Goal: Download file/media

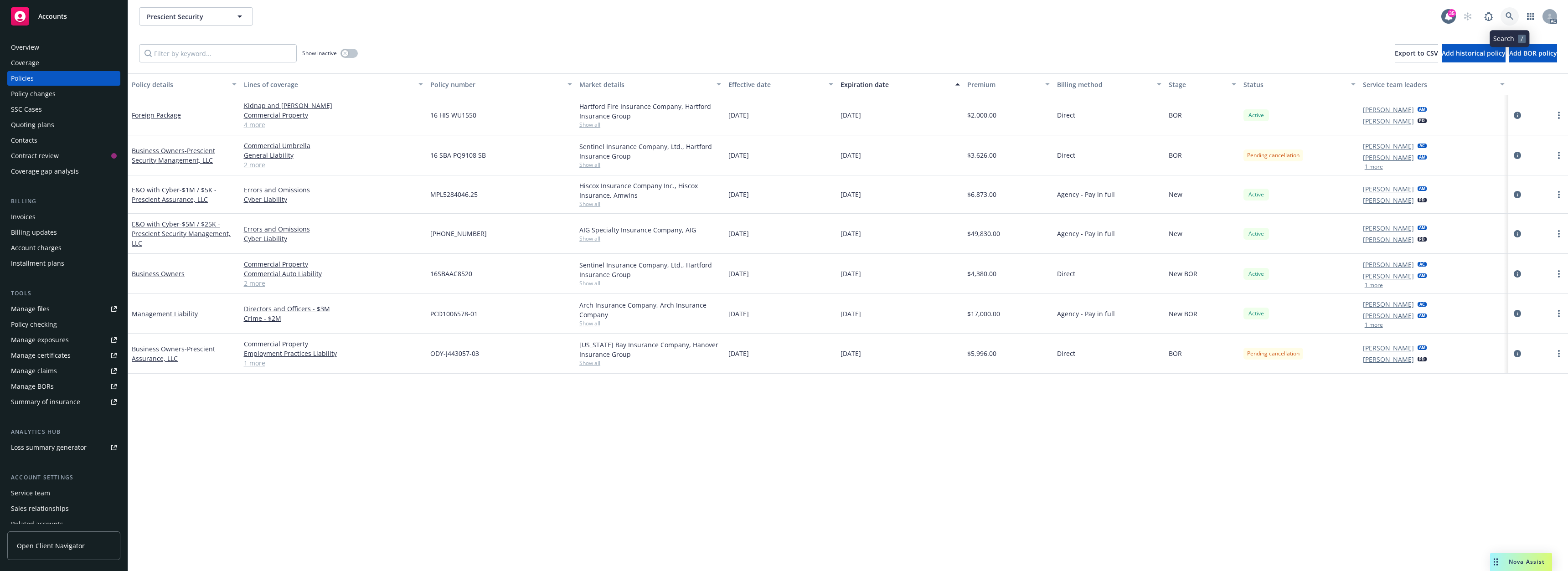
click at [1508, 15] on icon at bounding box center [1509, 16] width 8 height 8
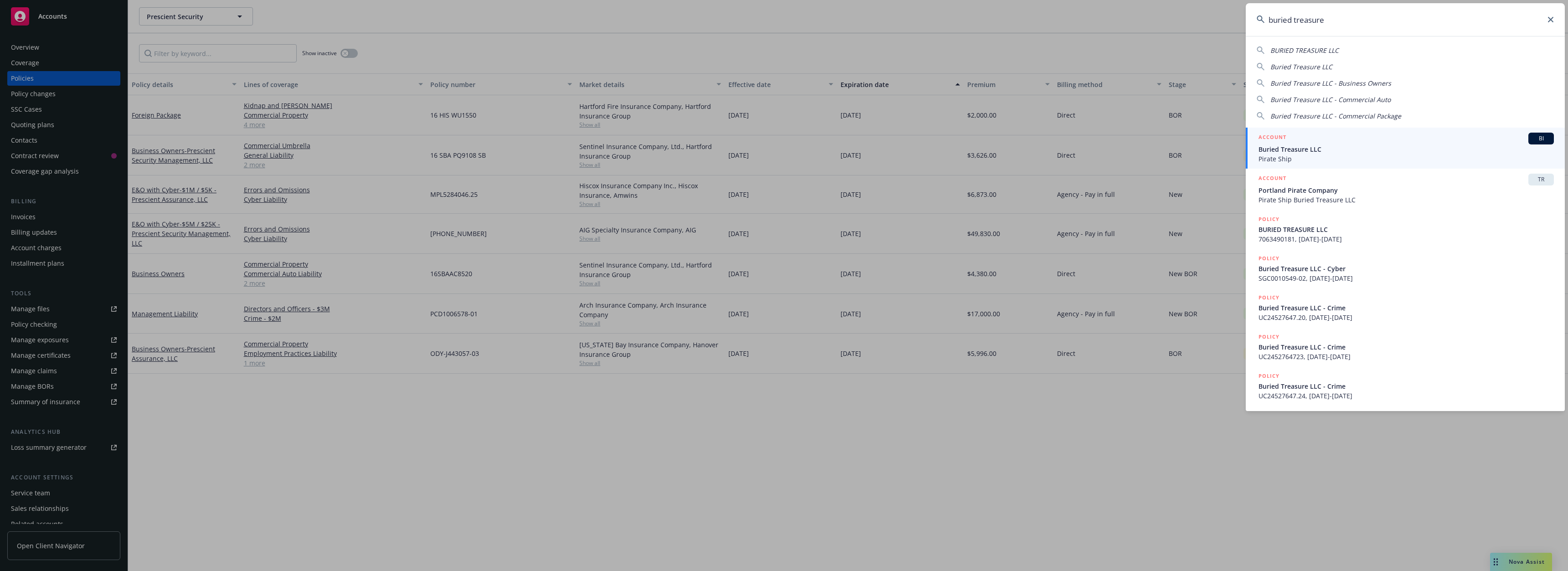
type input "buried treasure"
click at [1318, 141] on div "ACCOUNT BI" at bounding box center [1406, 138] width 295 height 12
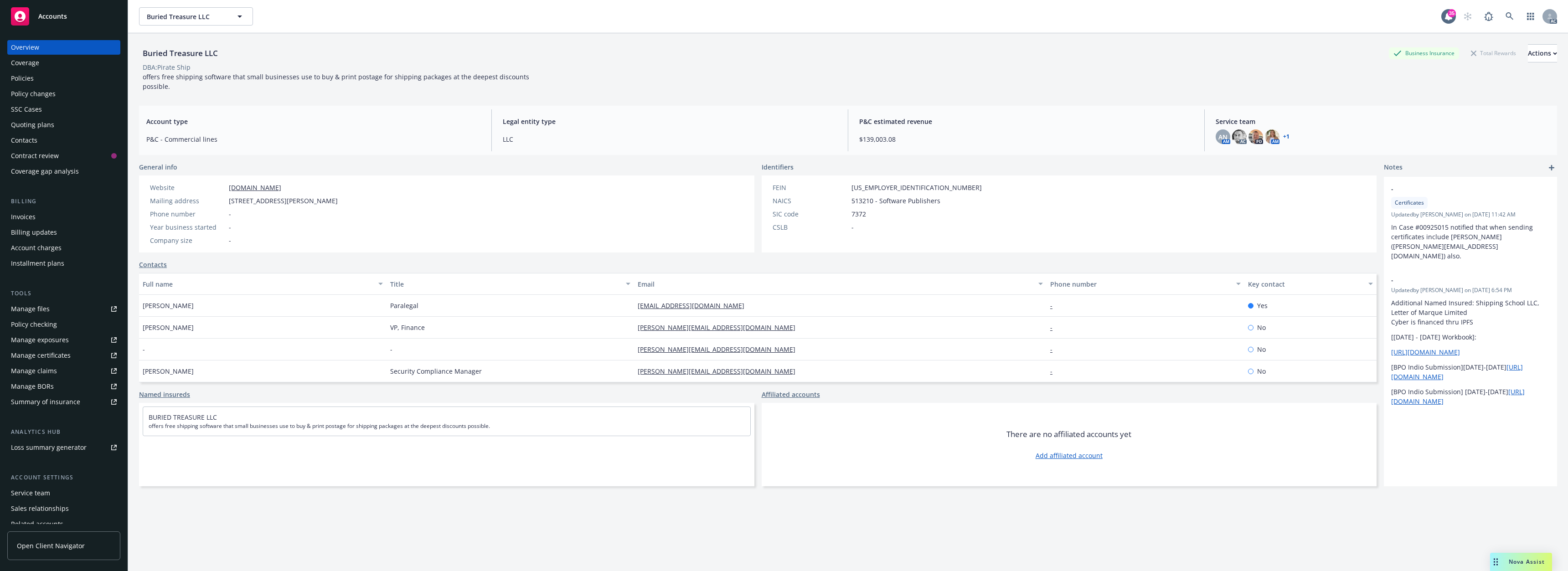
click at [32, 75] on div "Policies" at bounding box center [22, 79] width 23 height 15
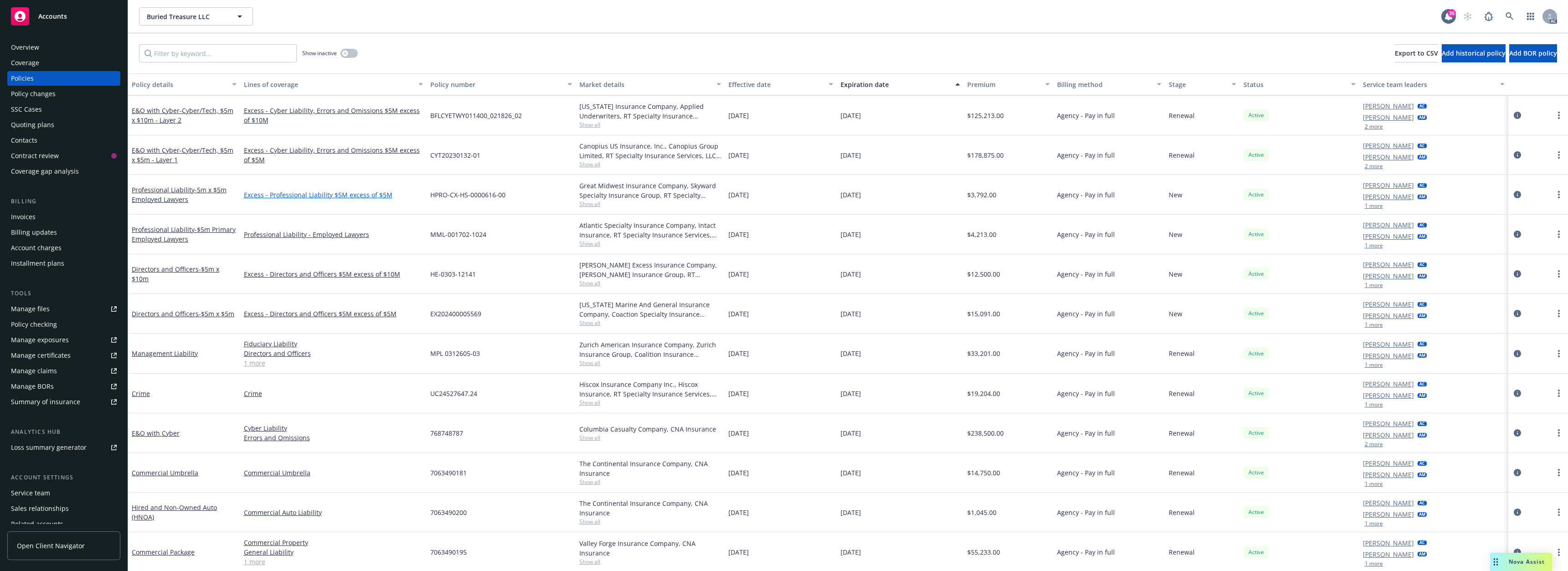
scroll to position [77, 0]
click at [189, 54] on input "Filter by keyword..." at bounding box center [217, 54] width 158 height 18
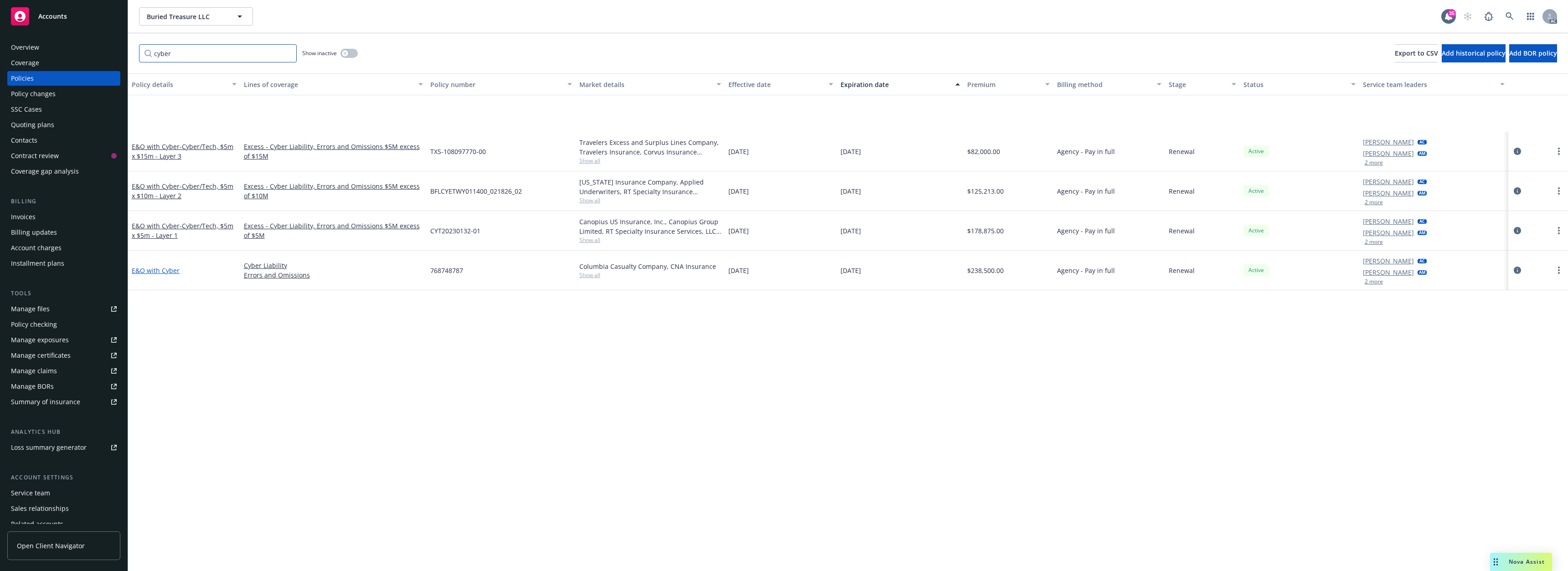
type input "cyber"
click at [160, 267] on link "E&O with Cyber" at bounding box center [155, 270] width 48 height 9
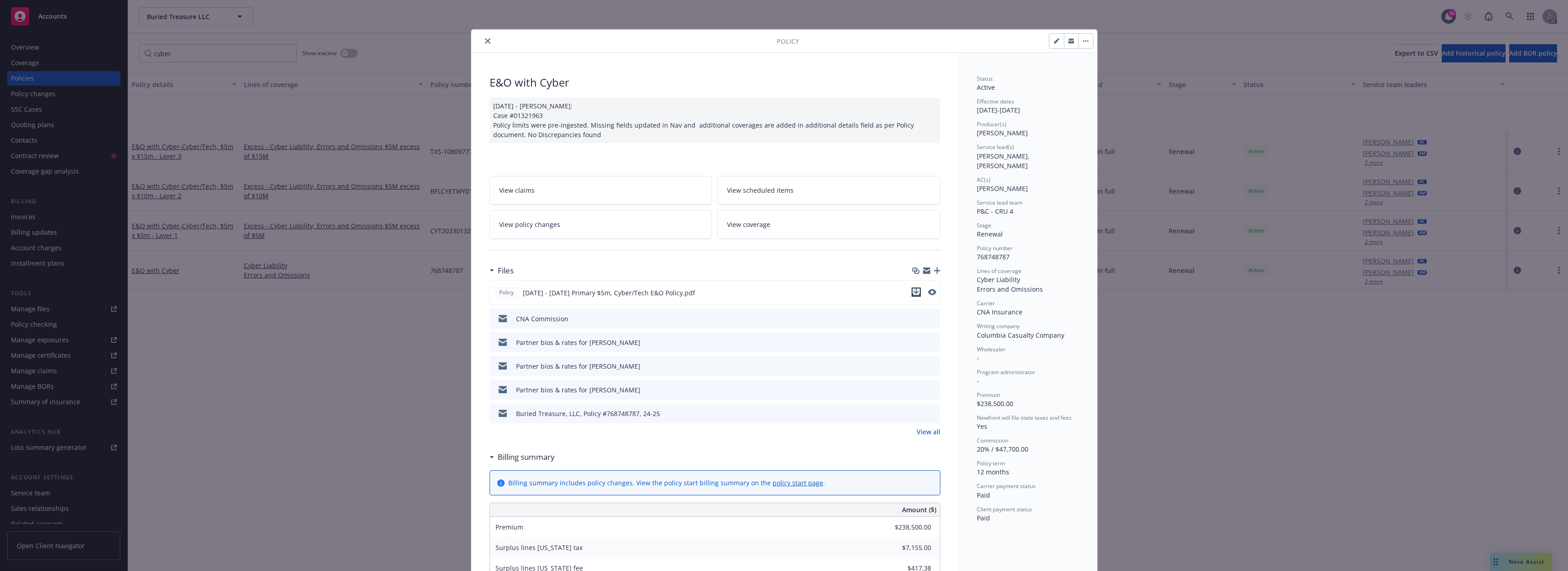
click at [912, 292] on icon "download file" at bounding box center [916, 292] width 7 height 7
click at [485, 39] on icon "close" at bounding box center [488, 41] width 5 height 5
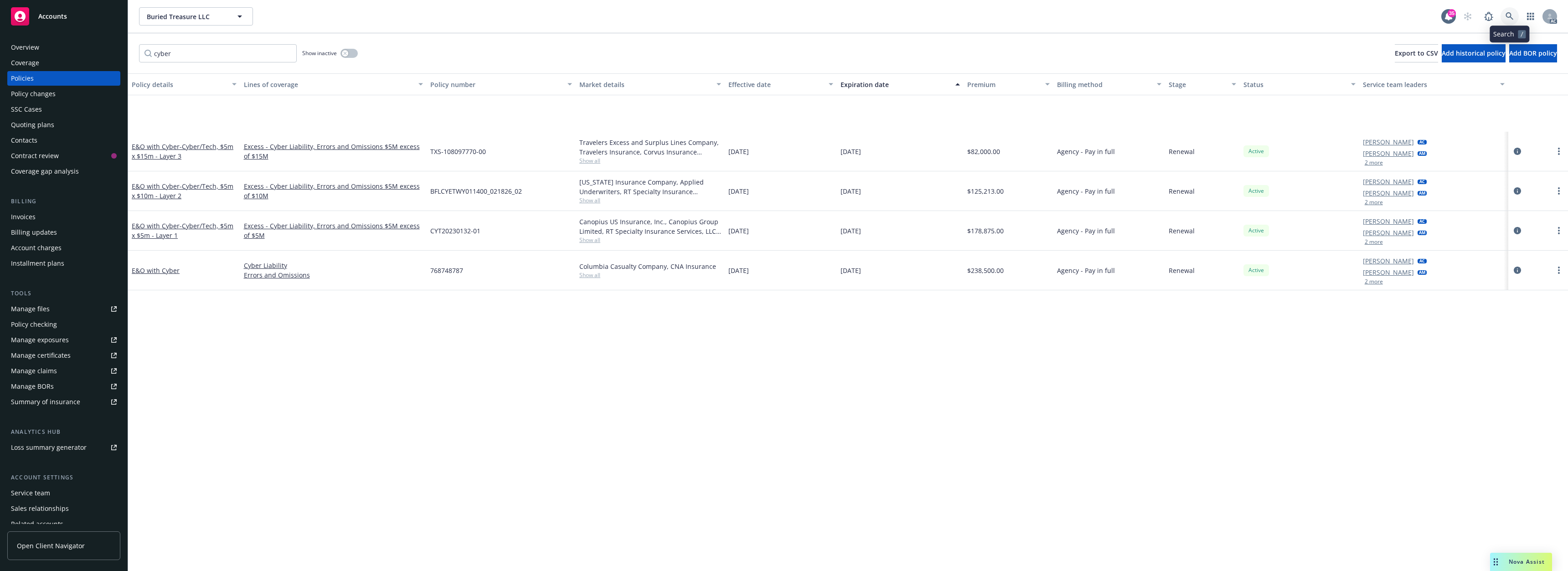
click at [1515, 12] on link at bounding box center [1510, 16] width 18 height 18
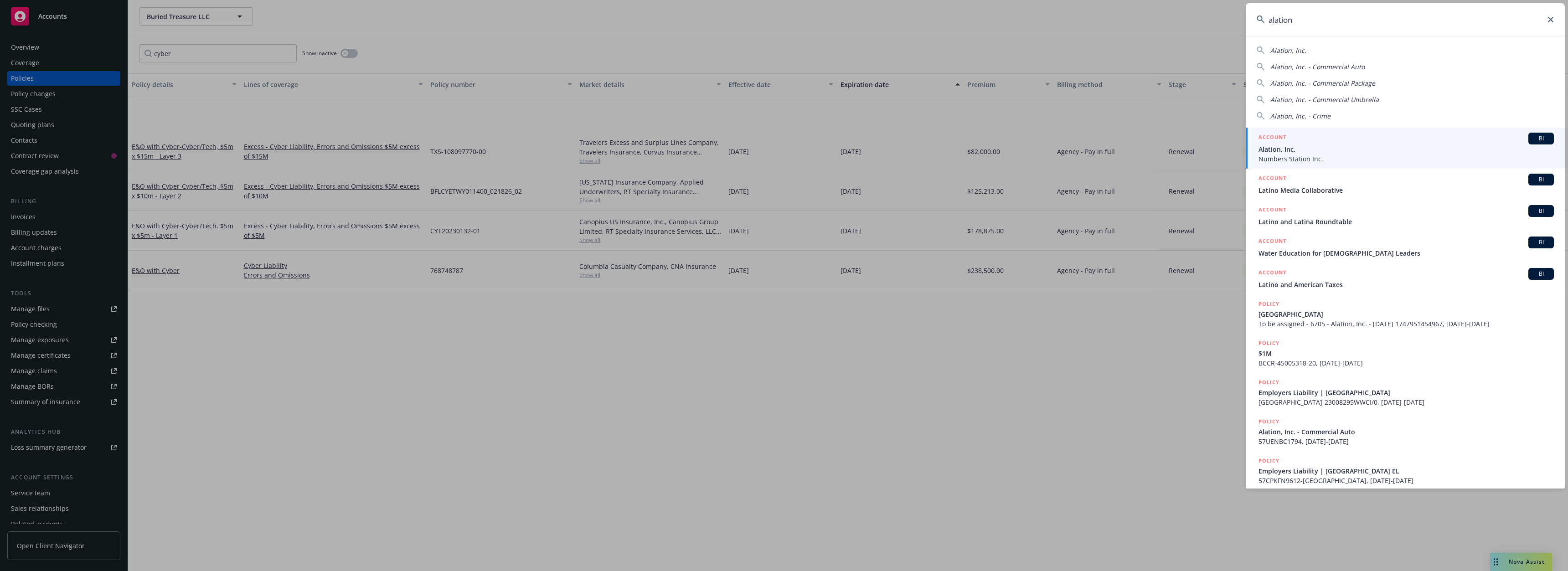
type input "alation"
click at [1297, 150] on span "Alation, Inc." at bounding box center [1406, 149] width 295 height 10
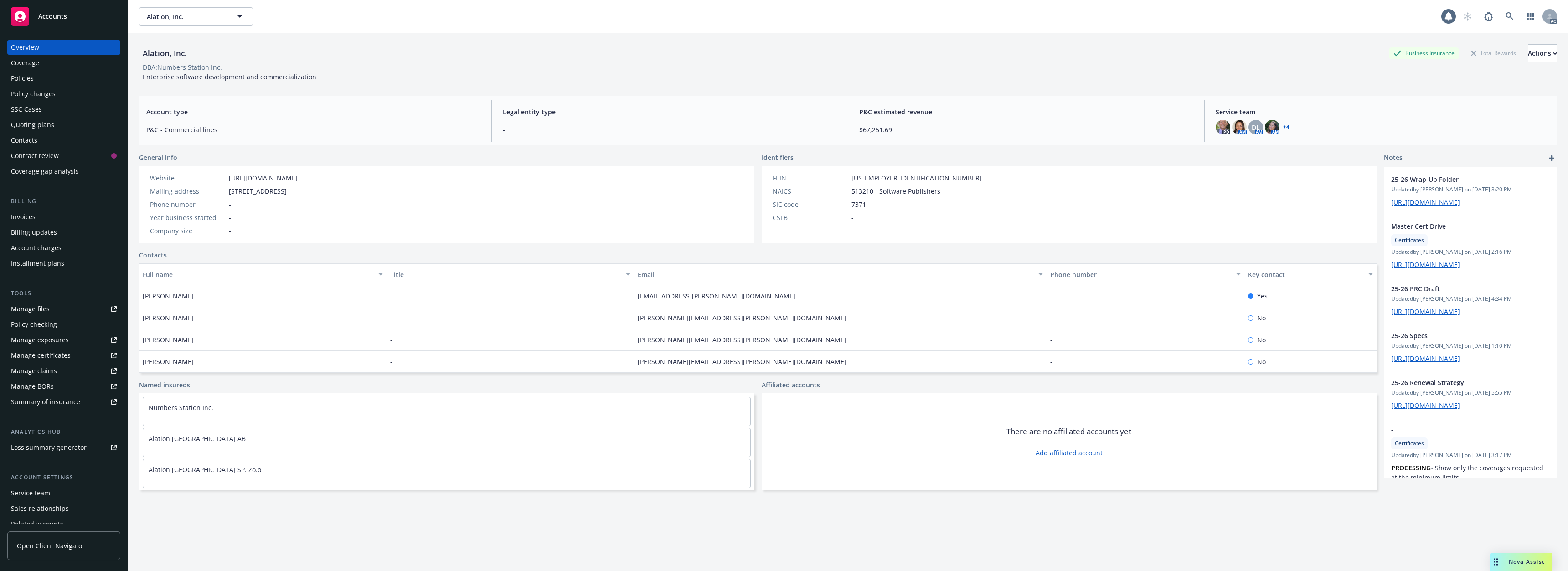
click at [49, 72] on div "Policies" at bounding box center [64, 79] width 106 height 15
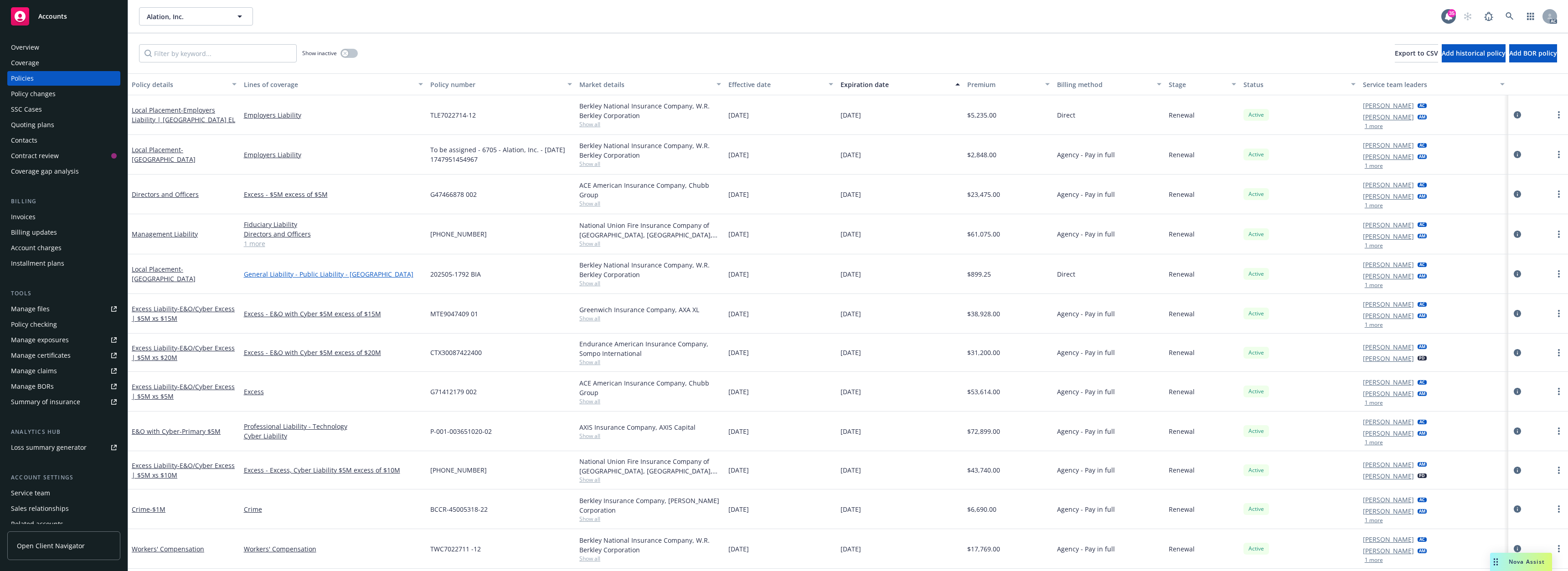
scroll to position [46, 0]
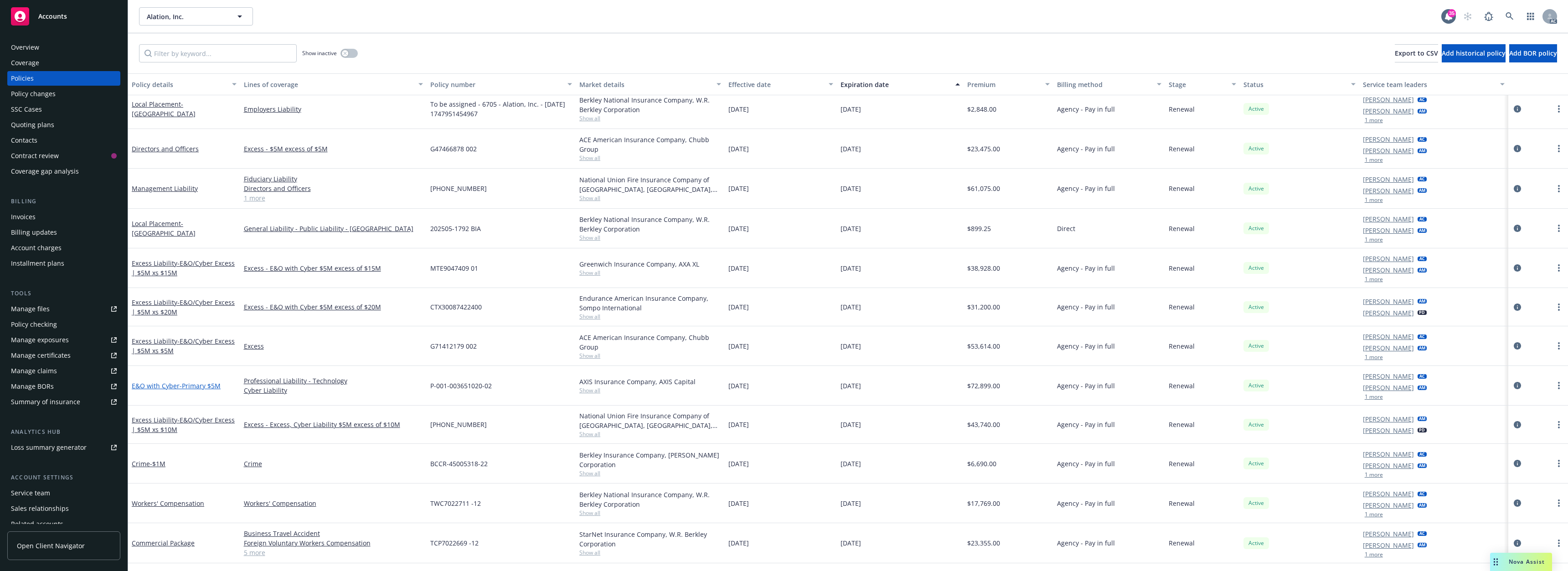
click at [209, 386] on span "- Primary $5M" at bounding box center [200, 386] width 41 height 9
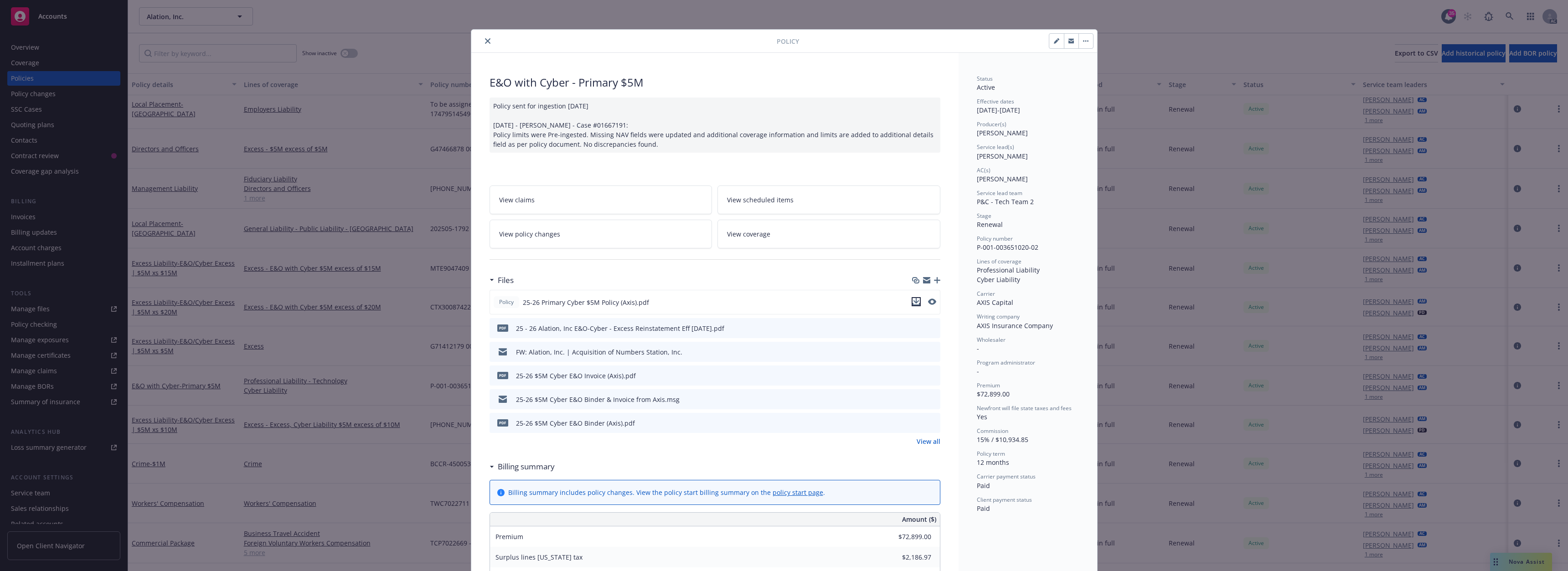
click at [912, 303] on icon "download file" at bounding box center [916, 302] width 7 height 7
